Goal: Information Seeking & Learning: Learn about a topic

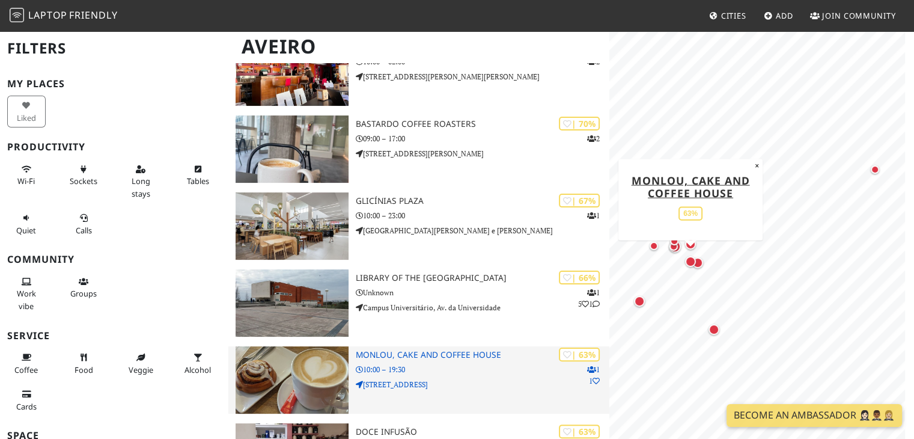
scroll to position [180, 0]
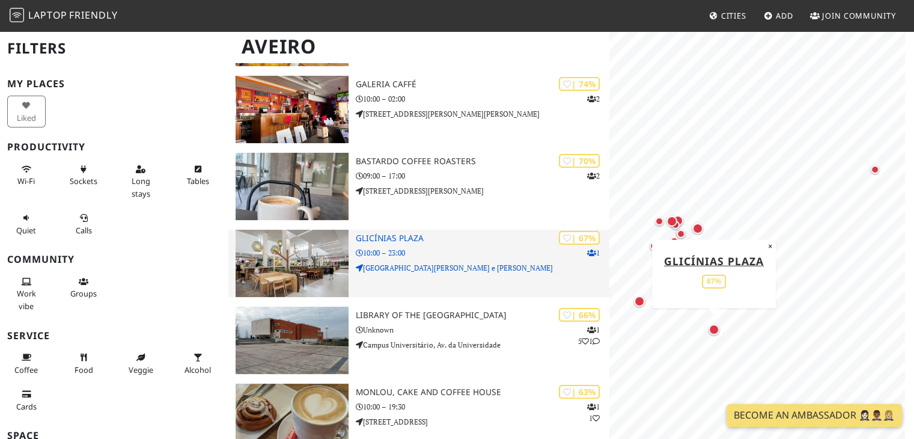
click at [403, 233] on h3 "Glicínias Plaza" at bounding box center [483, 238] width 254 height 10
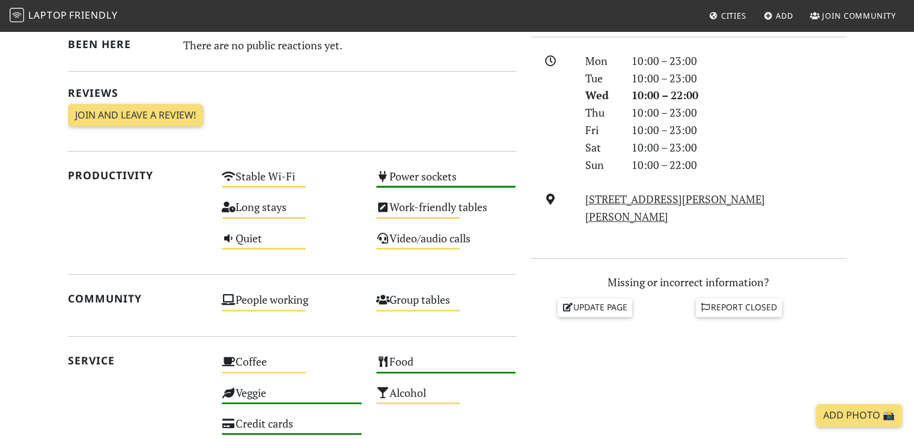
scroll to position [361, 0]
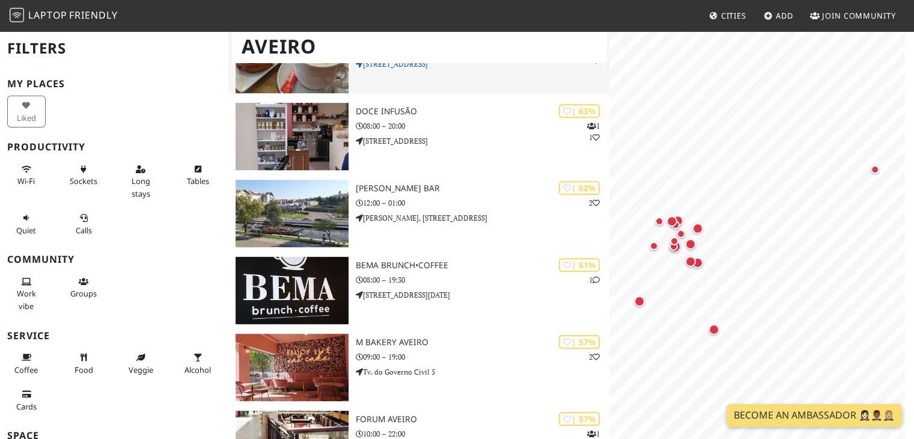
scroll to position [541, 0]
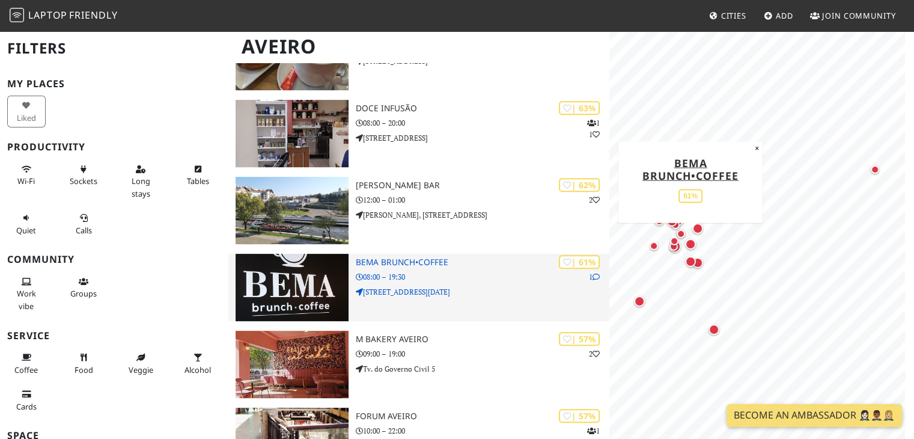
click at [416, 257] on h3 "BEMA brunch•coffee" at bounding box center [483, 262] width 254 height 10
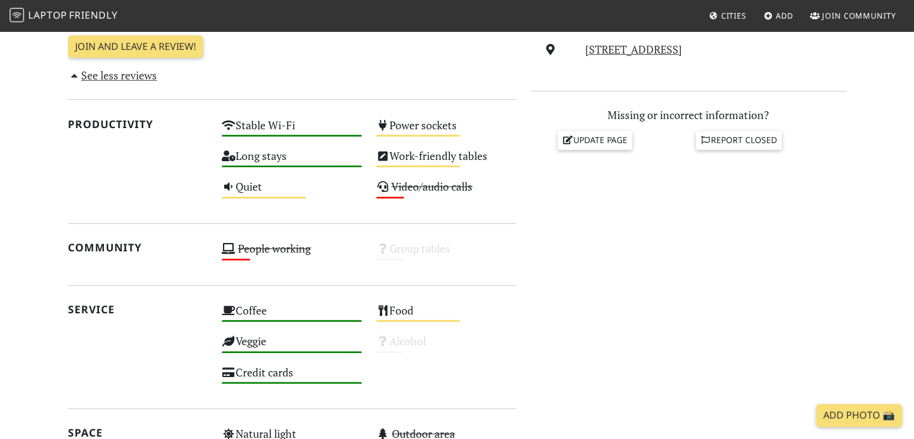
scroll to position [481, 0]
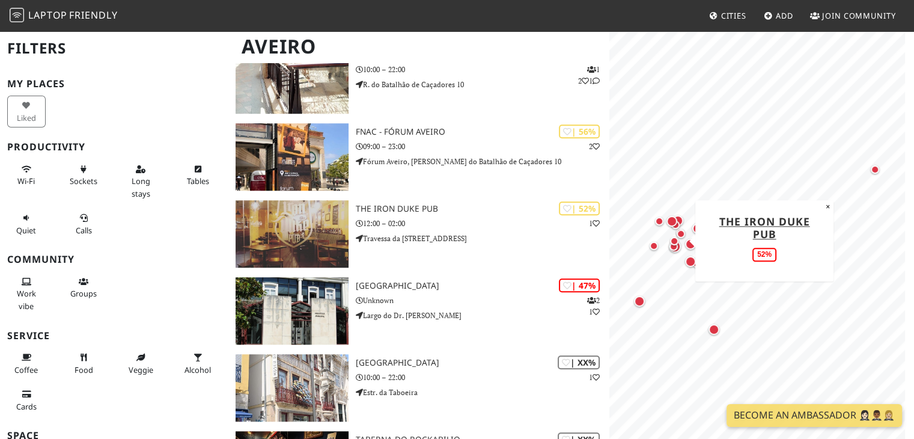
scroll to position [962, 0]
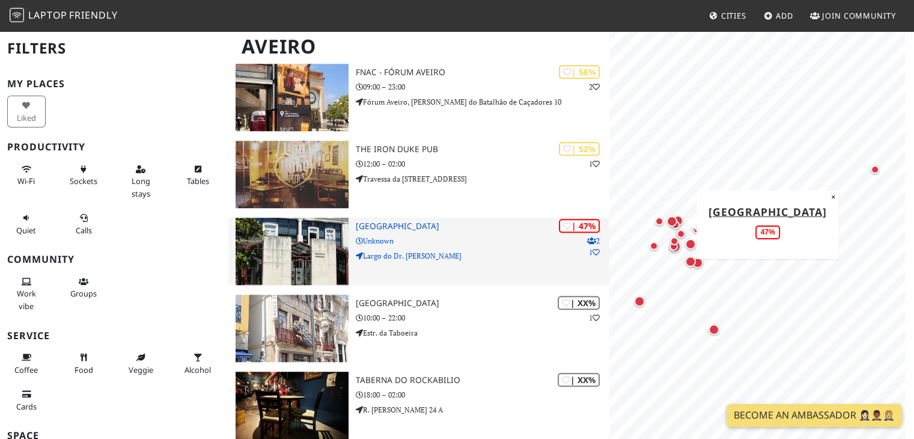
click at [454, 221] on h3 "[GEOGRAPHIC_DATA]" at bounding box center [483, 226] width 254 height 10
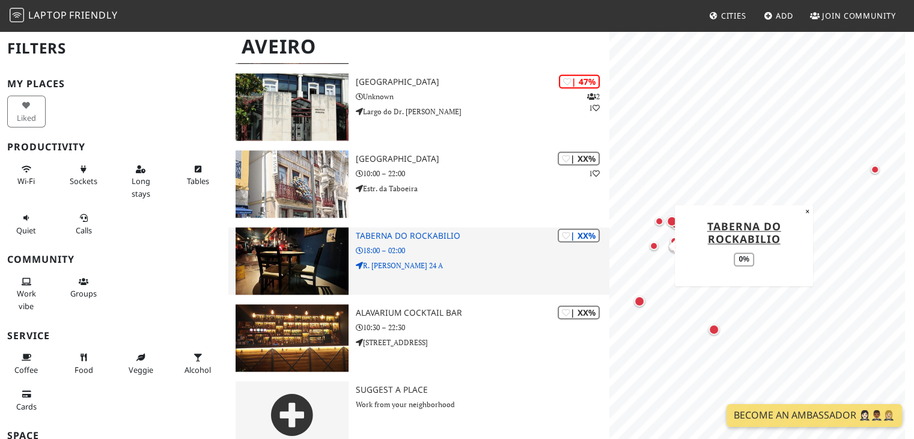
scroll to position [1108, 0]
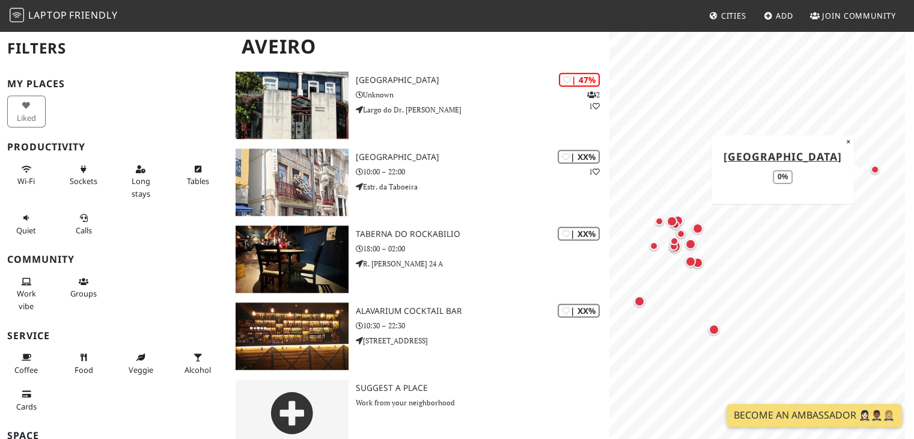
click at [879, 172] on div "Map marker" at bounding box center [875, 169] width 14 height 14
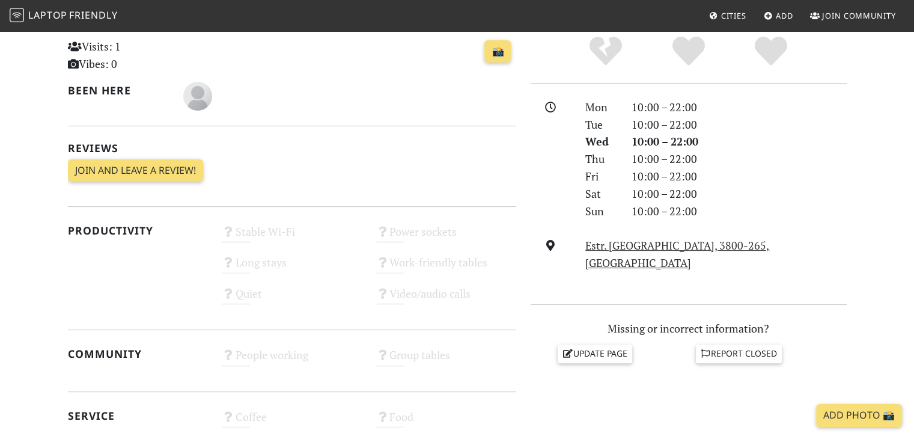
scroll to position [301, 0]
